Goal: Find specific page/section: Find specific page/section

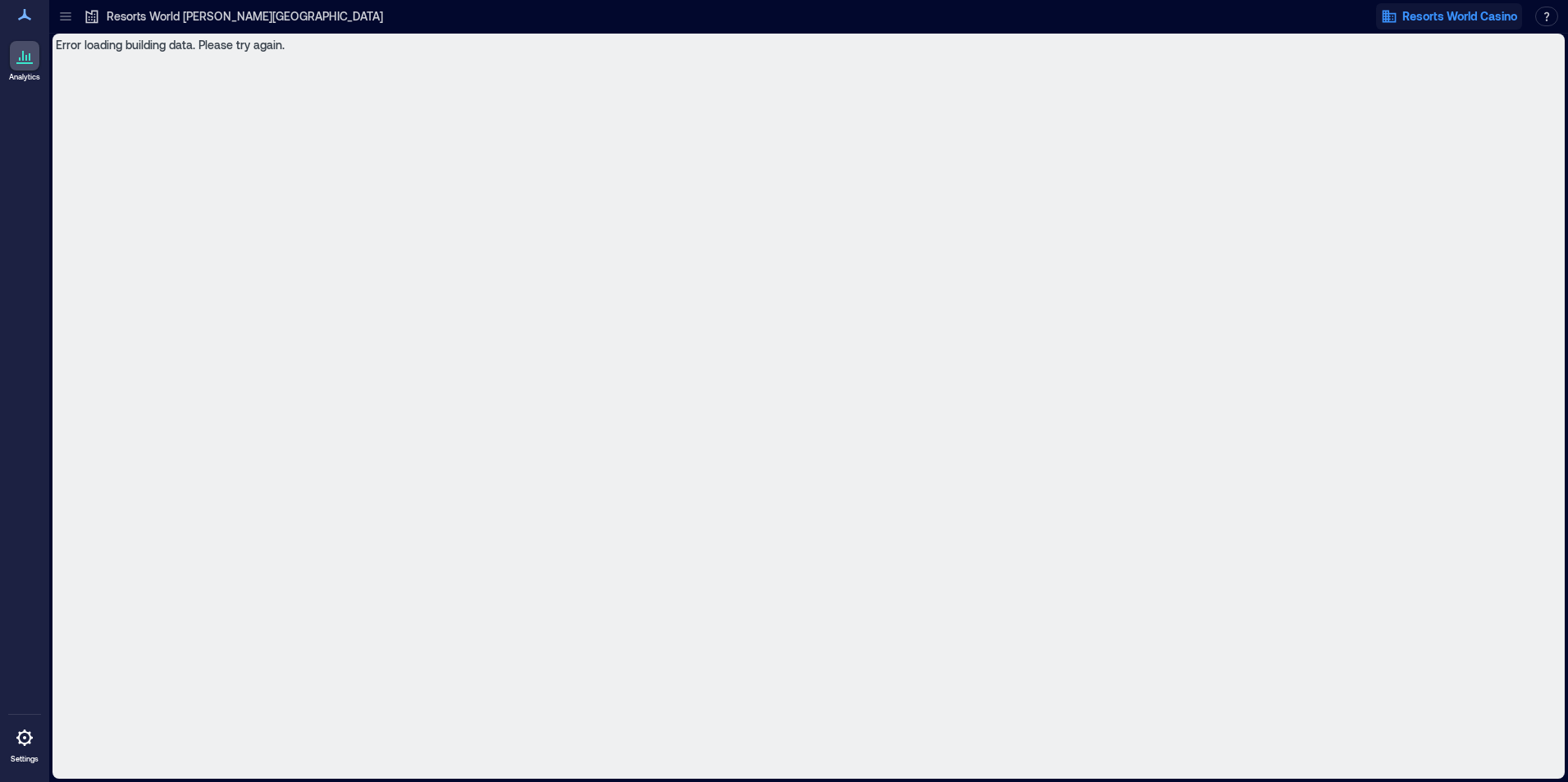
click at [1479, 9] on span "Resorts World Casino" at bounding box center [1459, 16] width 115 height 16
click at [1311, 96] on div "Error loading building data. Please try again." at bounding box center [808, 406] width 1512 height 746
click at [21, 51] on icon at bounding box center [24, 55] width 19 height 19
click at [102, 16] on div "Resorts World [PERSON_NAME][GEOGRAPHIC_DATA]" at bounding box center [233, 16] width 299 height 16
click at [64, 13] on icon at bounding box center [65, 13] width 11 height 2
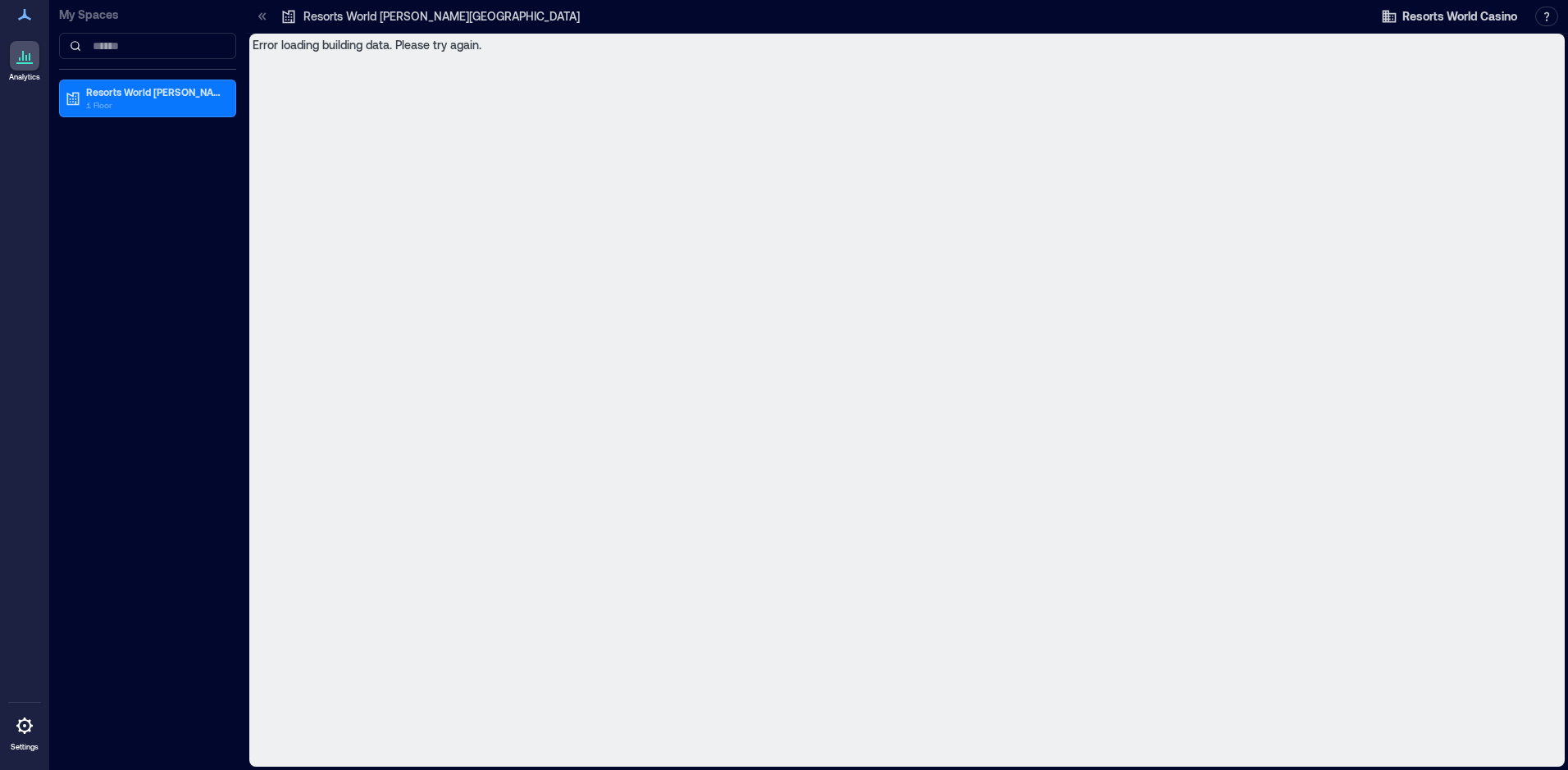
click at [17, 15] on icon at bounding box center [24, 14] width 19 height 19
click at [25, 16] on icon at bounding box center [24, 15] width 13 height 12
click at [27, 54] on icon at bounding box center [24, 55] width 19 height 19
click at [270, 15] on div at bounding box center [262, 16] width 26 height 26
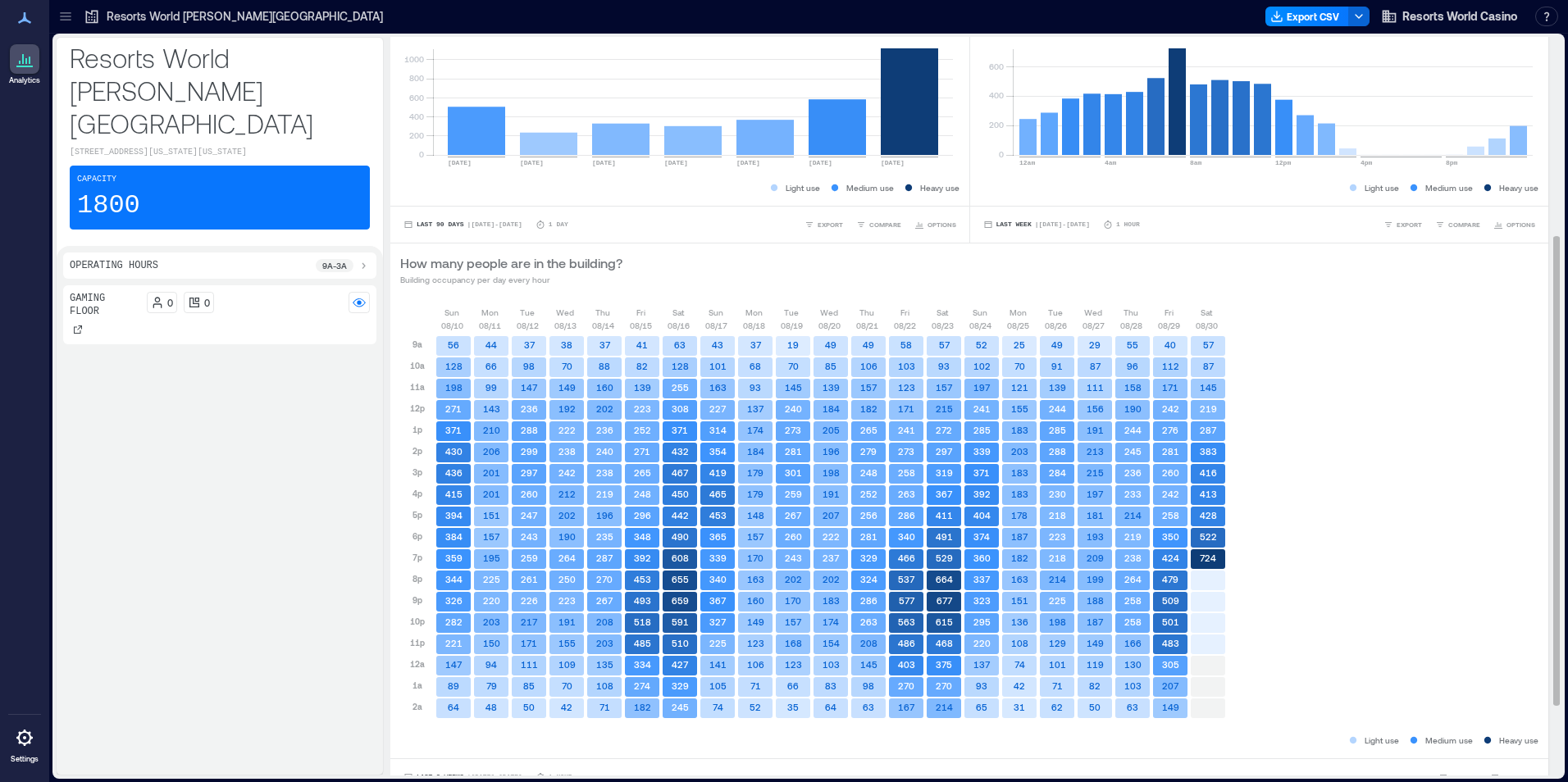
scroll to position [410, 0]
